Goal: Check status: Check status

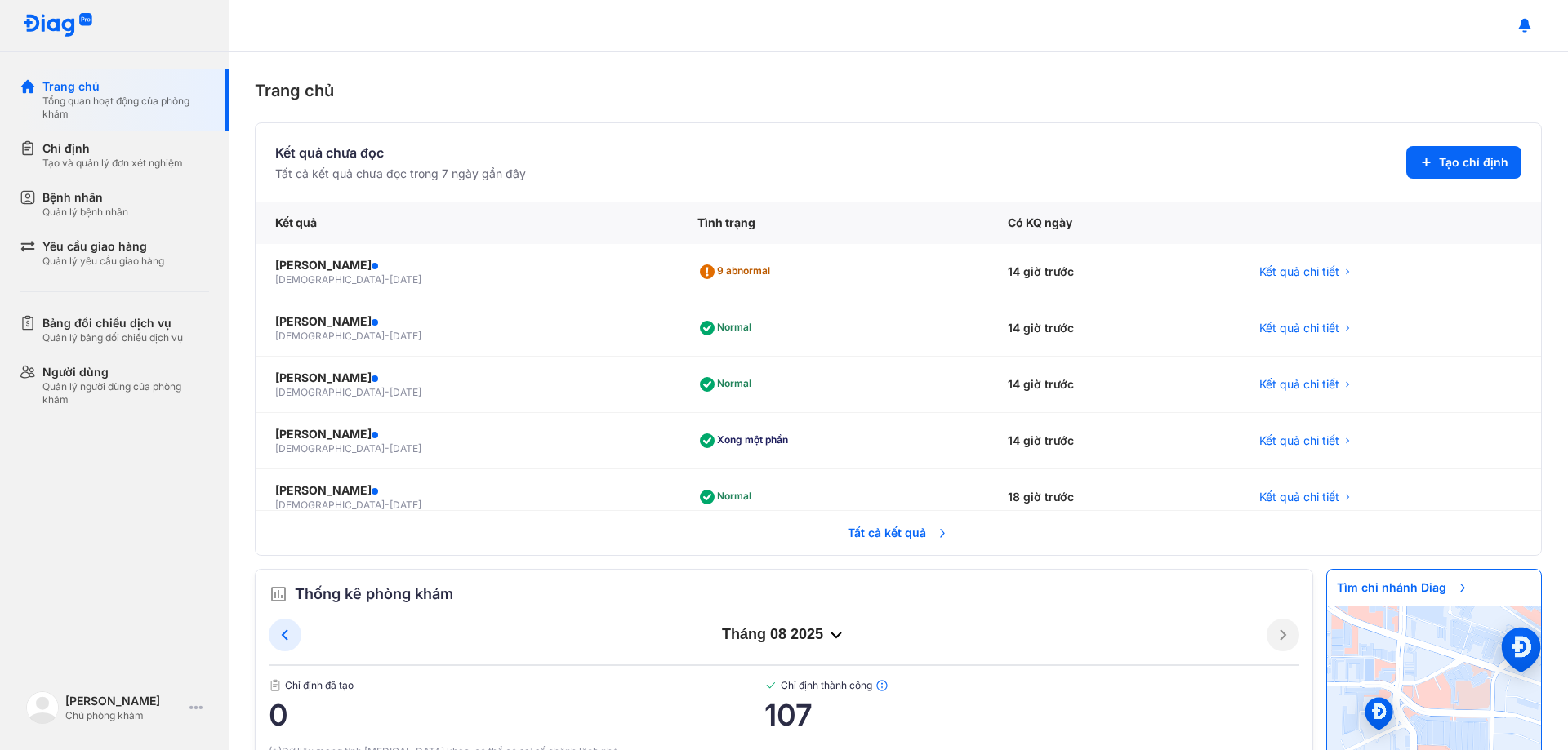
click at [686, 157] on section "Kết quả chưa đọc Tất cả kết quả chưa đọc trong 7 ngày gần đây Tạo chỉ định" at bounding box center [898, 162] width 1246 height 39
click at [908, 532] on span "Tất cả kết quả" at bounding box center [898, 533] width 121 height 36
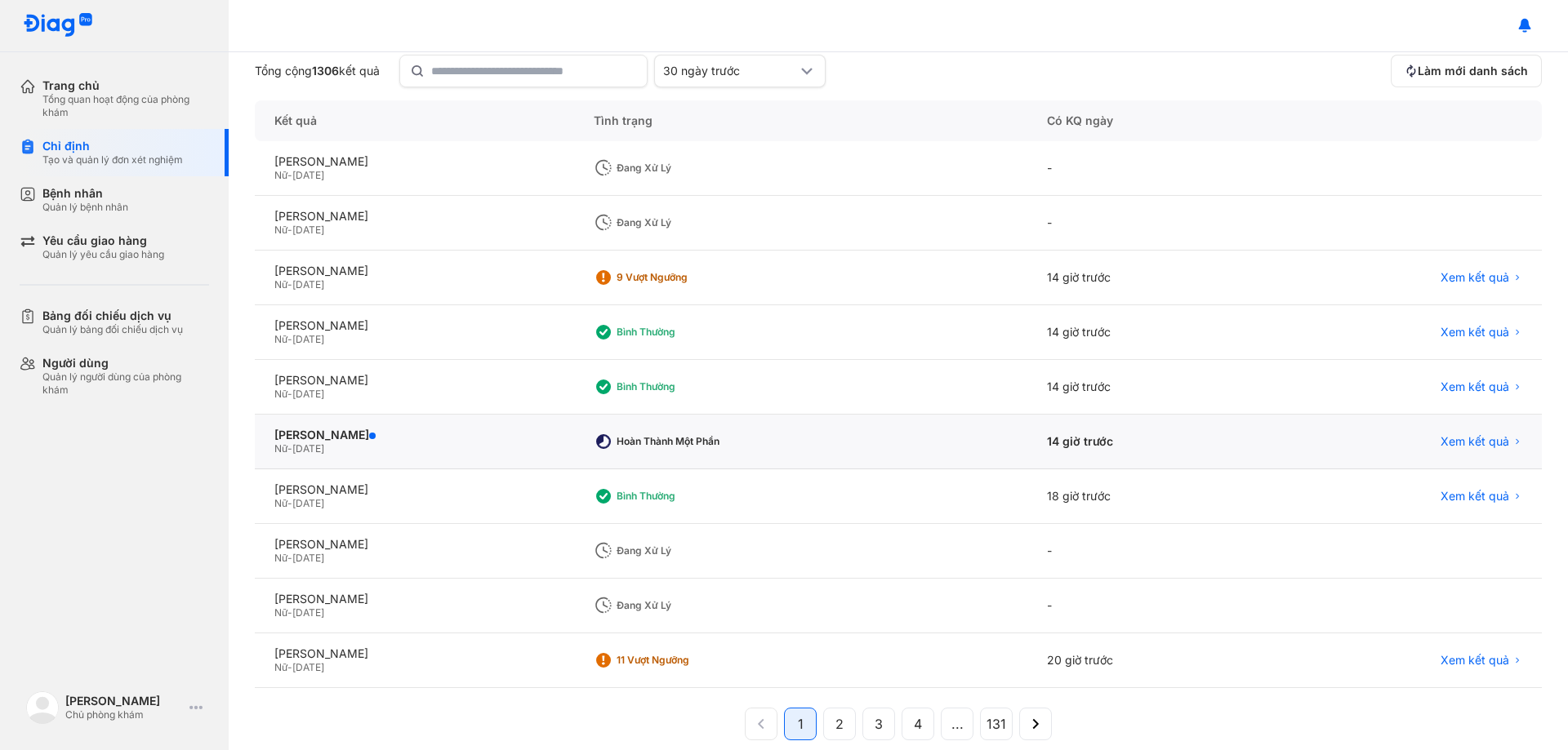
scroll to position [156, 0]
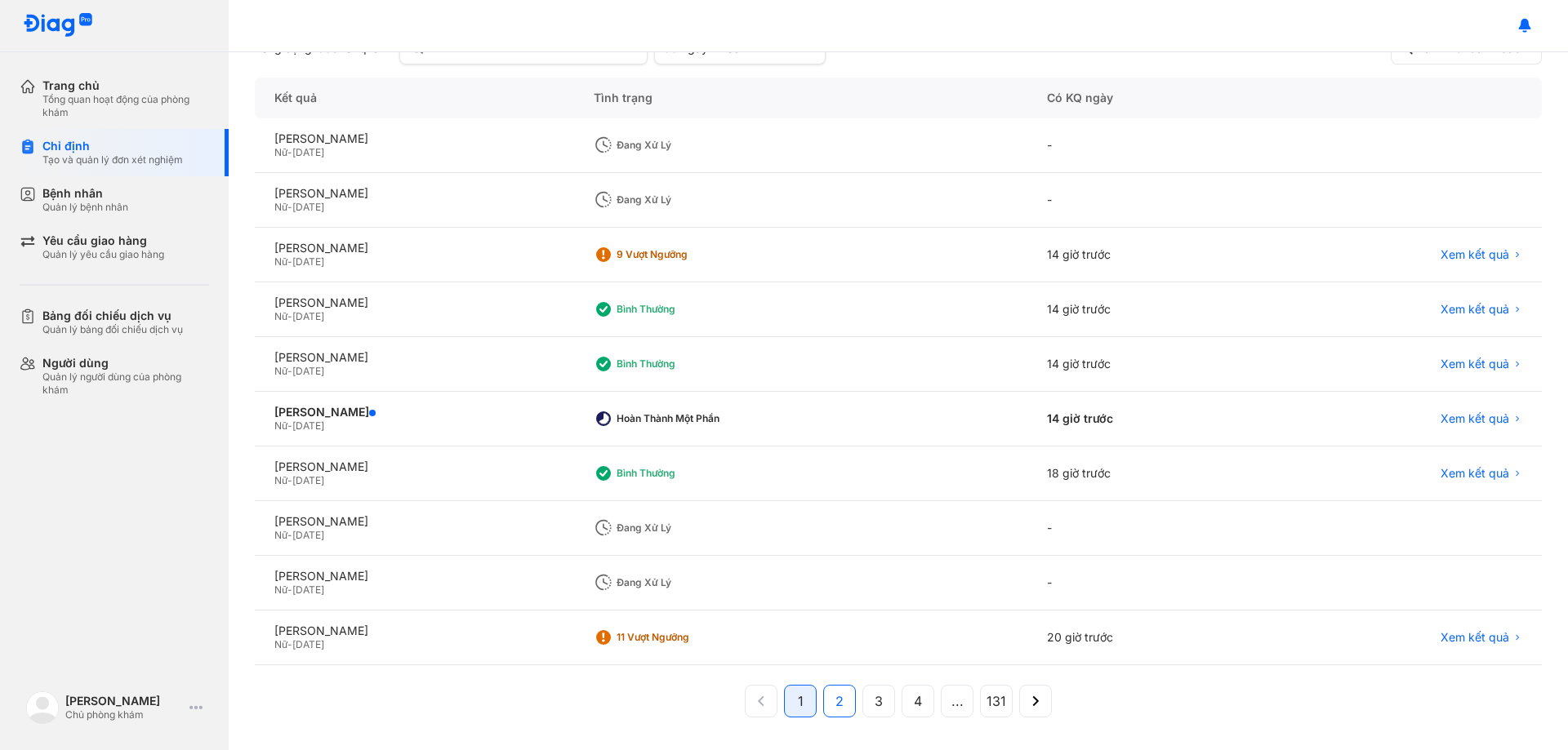
click at [835, 693] on span "2" at bounding box center [839, 701] width 8 height 19
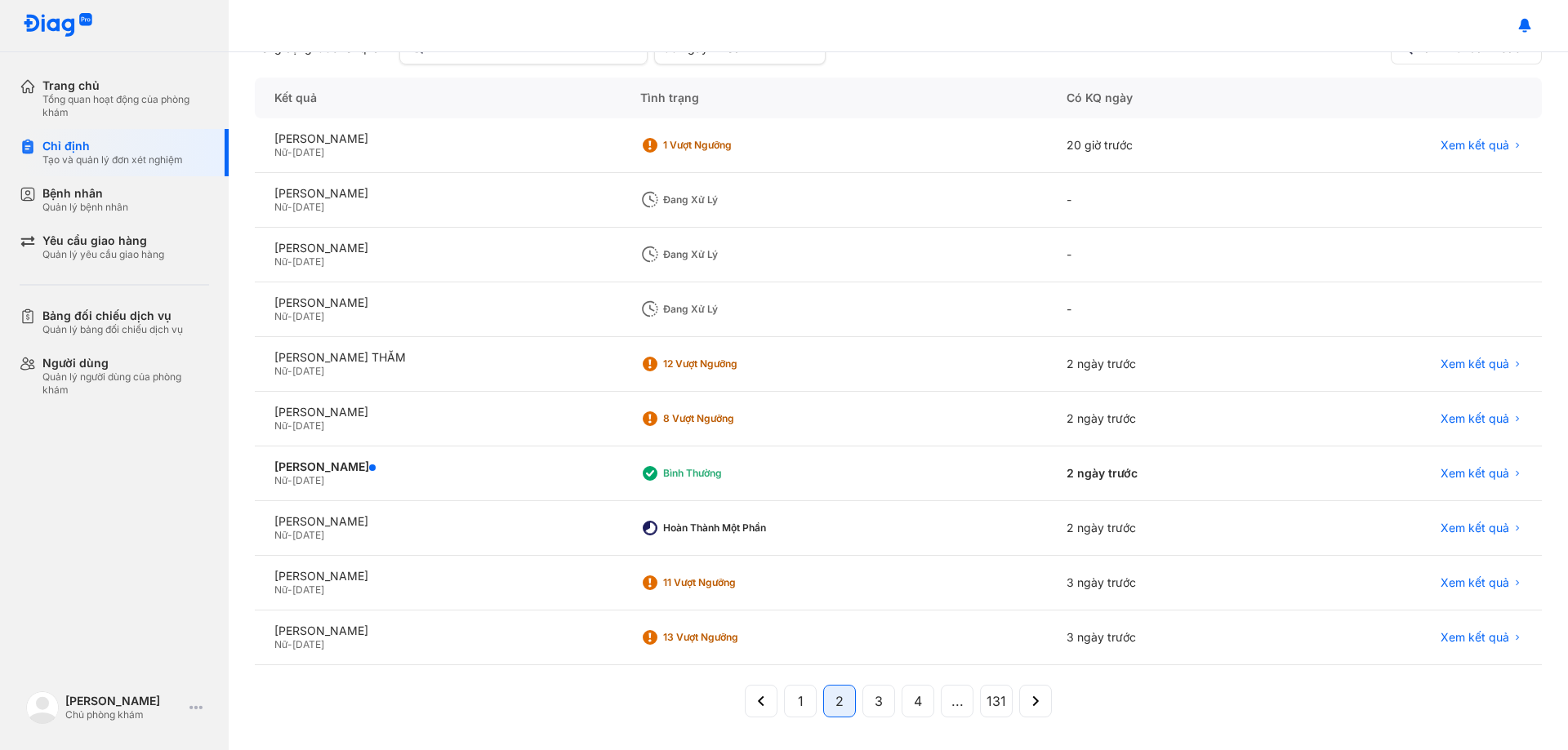
click at [543, 262] on div "Nữ - 26/08/1990" at bounding box center [438, 261] width 327 height 13
click at [542, 260] on div "Nữ - 26/08/1990" at bounding box center [438, 261] width 327 height 13
click at [459, 263] on div "Nữ - 26/08/1990" at bounding box center [438, 261] width 327 height 13
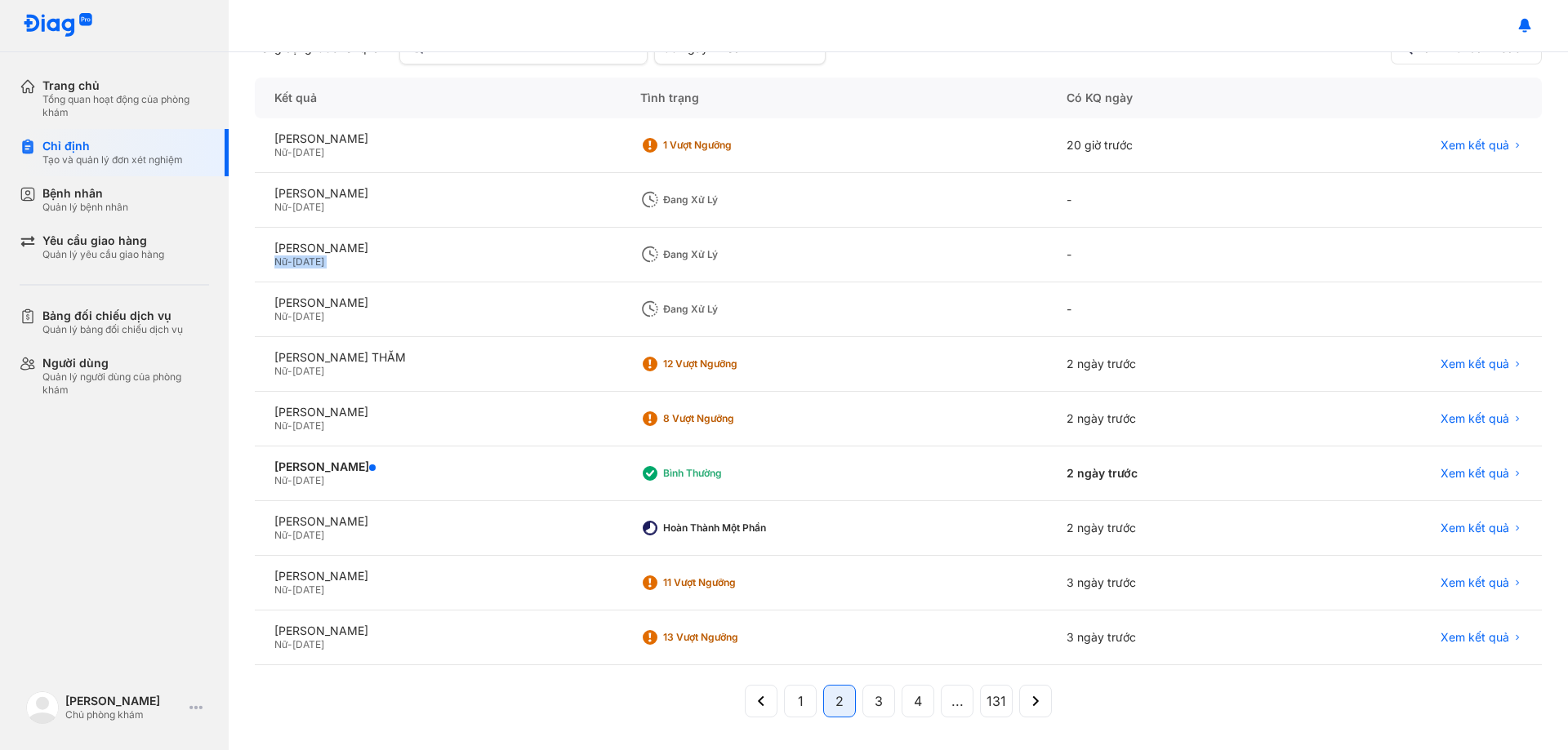
click at [467, 269] on div "Nữ - 26/08/1990" at bounding box center [438, 261] width 327 height 13
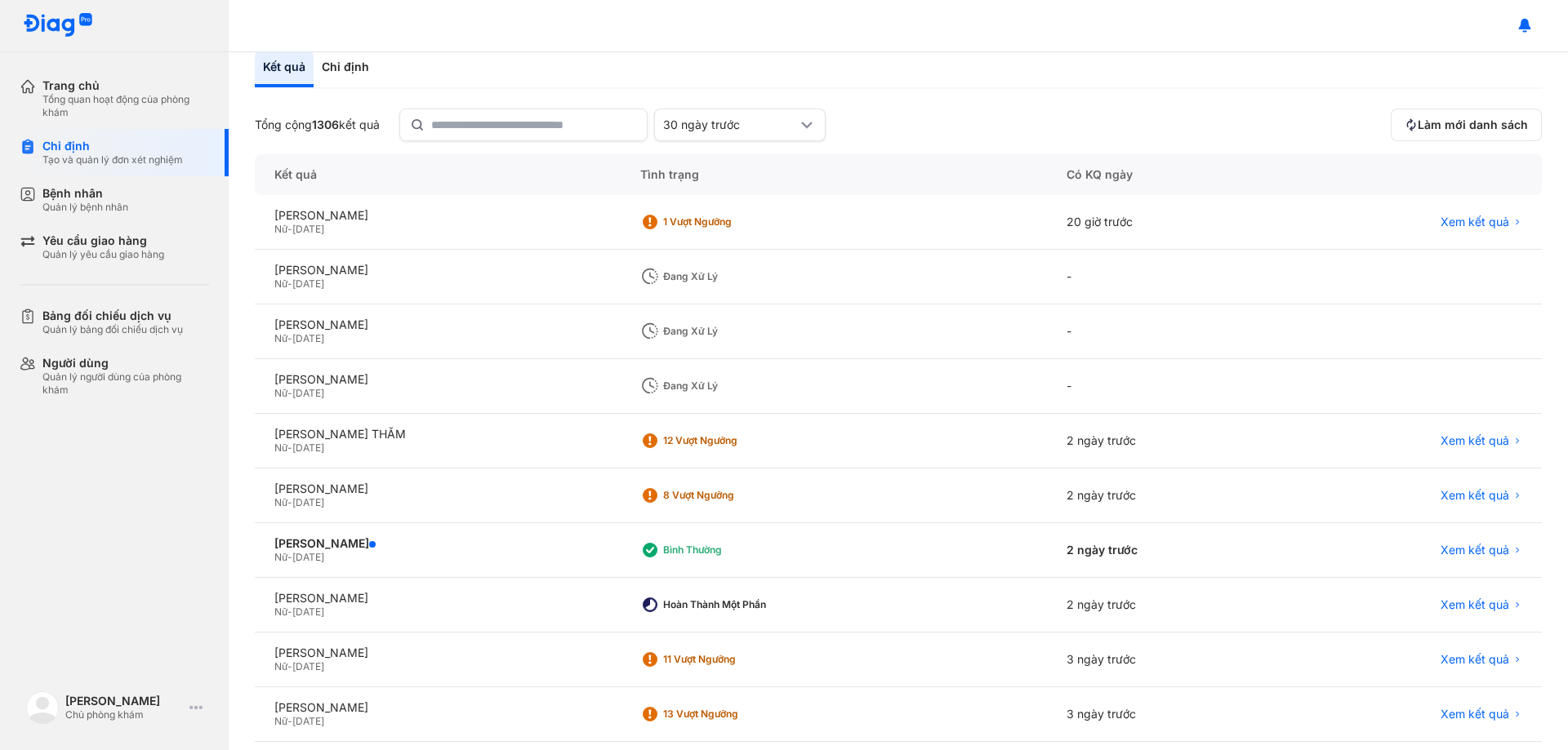
scroll to position [0, 0]
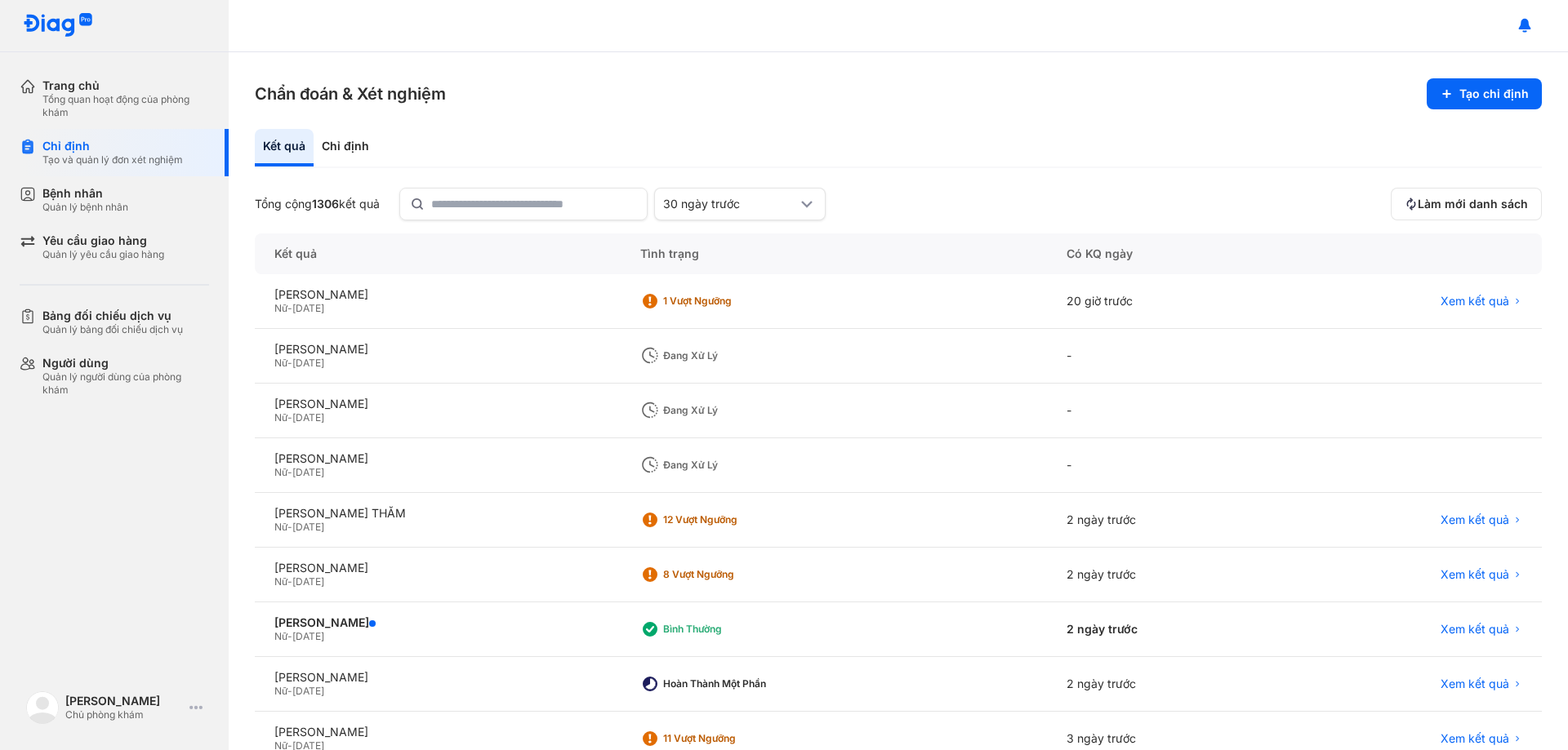
click at [822, 116] on div "Chẩn đoán & Xét nghiệm Tạo chỉ định Kết quả Chỉ định Tổng cộng 1306 kết quả 30 …" at bounding box center [898, 402] width 1339 height 699
click at [852, 98] on section "Chẩn đoán & Xét nghiệm Tạo chỉ định" at bounding box center [898, 94] width 1287 height 31
